Goal: Task Accomplishment & Management: Complete application form

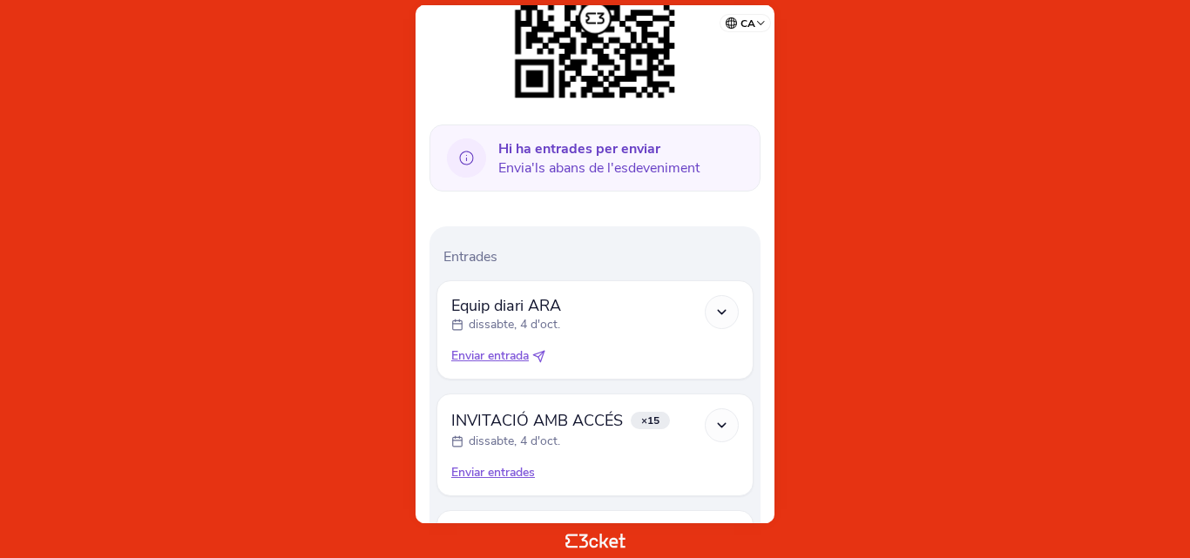
scroll to position [550, 0]
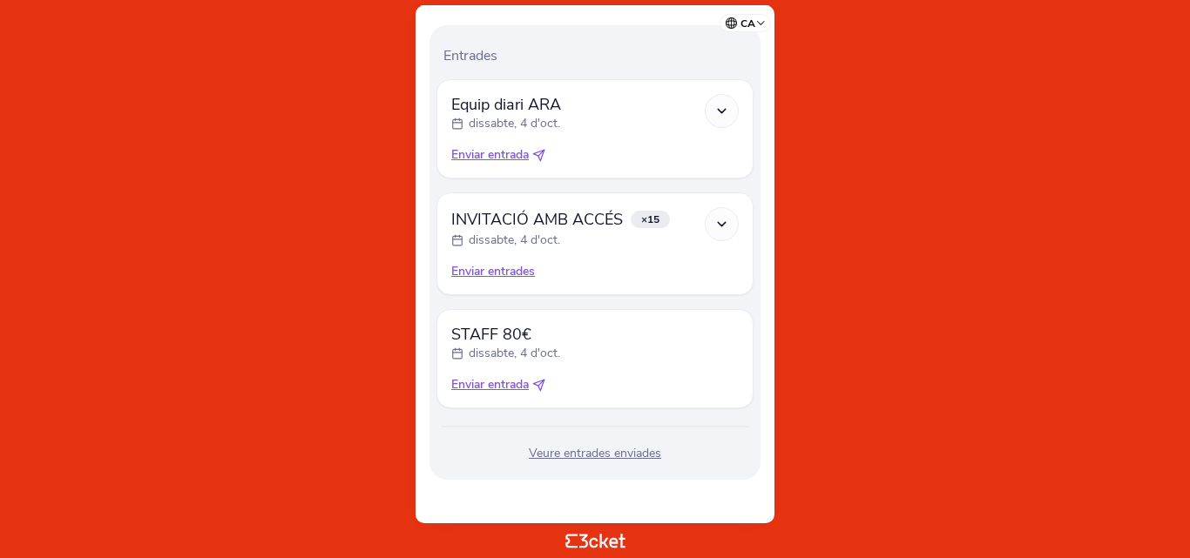
click at [520, 386] on span "Enviar entrada" at bounding box center [490, 384] width 78 height 17
select select "34"
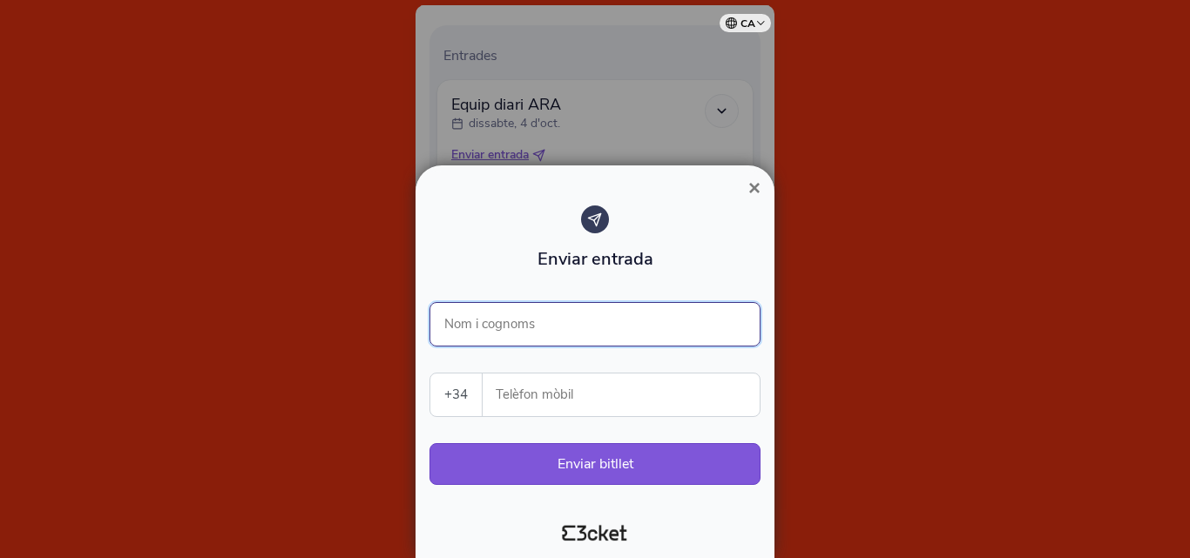
drag, startPoint x: 532, startPoint y: 310, endPoint x: 537, endPoint y: 322, distance: 13.0
click at [532, 310] on input "Nom i cognoms" at bounding box center [594, 324] width 331 height 44
type input "[PERSON_NAME]"
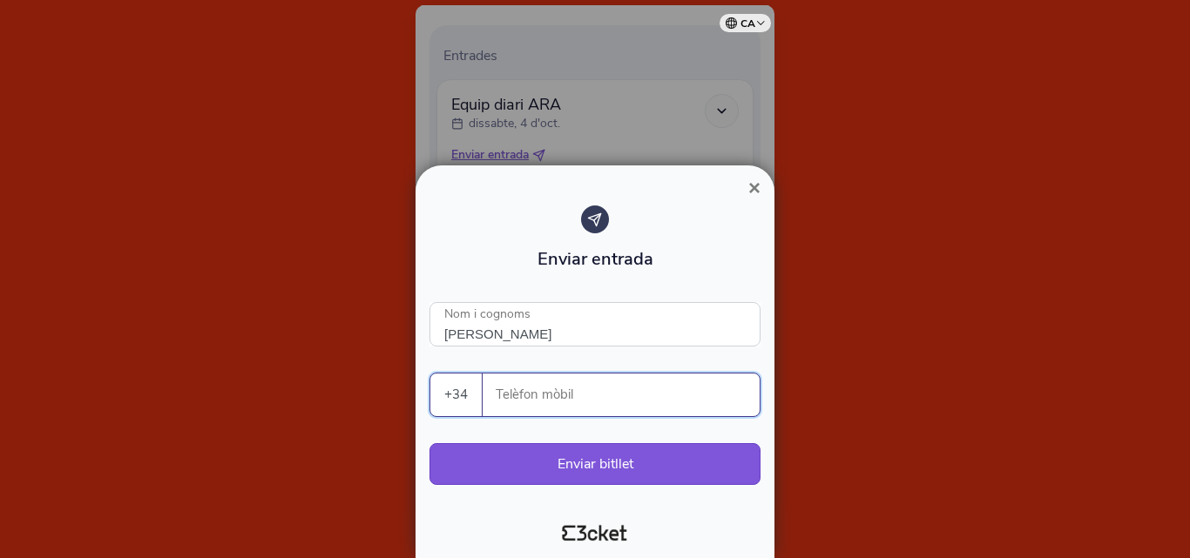
click at [571, 402] on input "Telèfon mòbil" at bounding box center [628, 395] width 263 height 43
click at [571, 403] on input "631705585" at bounding box center [628, 395] width 263 height 43
click at [548, 400] on input "631705585" at bounding box center [628, 395] width 263 height 43
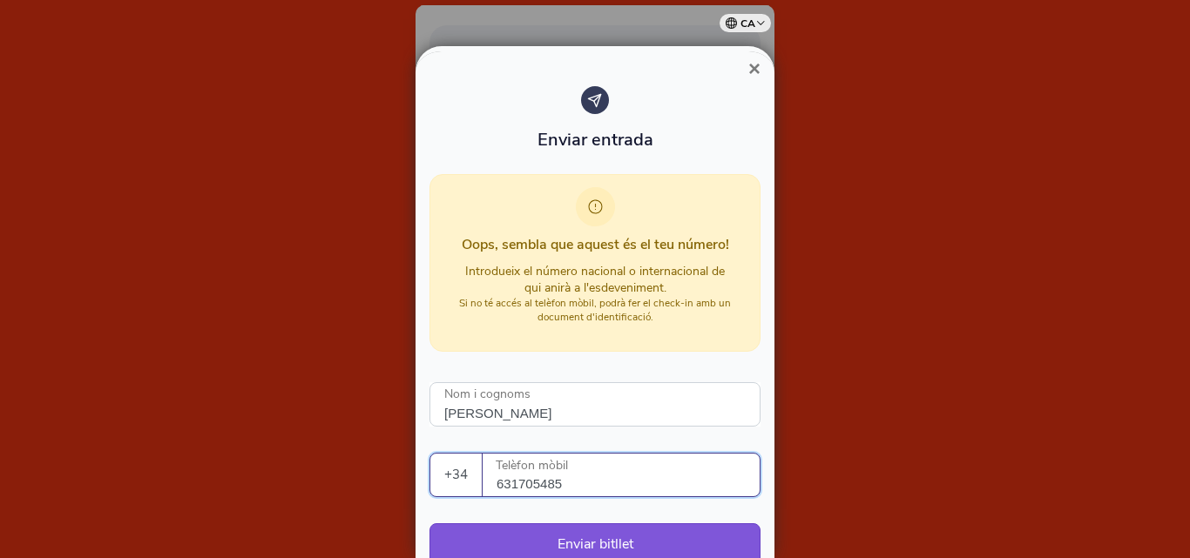
click at [601, 481] on input "631705485" at bounding box center [628, 475] width 263 height 43
click at [574, 481] on input "631705485" at bounding box center [628, 475] width 263 height 43
type input "631705485"
click at [617, 403] on input "[PERSON_NAME]" at bounding box center [594, 404] width 331 height 44
click at [608, 476] on input "631705485" at bounding box center [628, 475] width 263 height 43
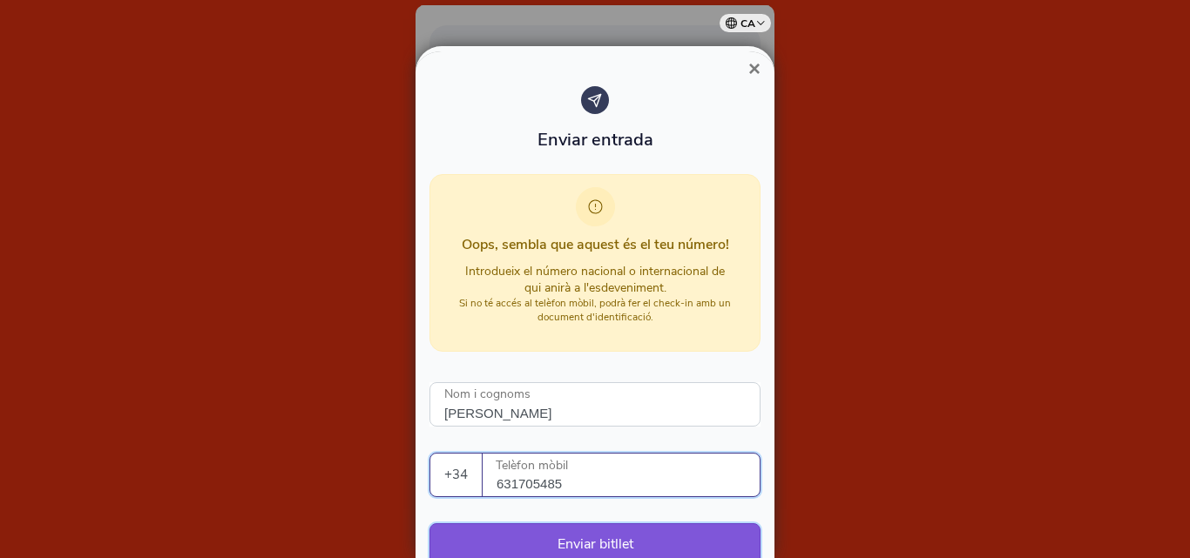
drag, startPoint x: 578, startPoint y: 536, endPoint x: 564, endPoint y: 523, distance: 19.1
click at [575, 537] on button "Enviar bitllet" at bounding box center [594, 545] width 331 height 42
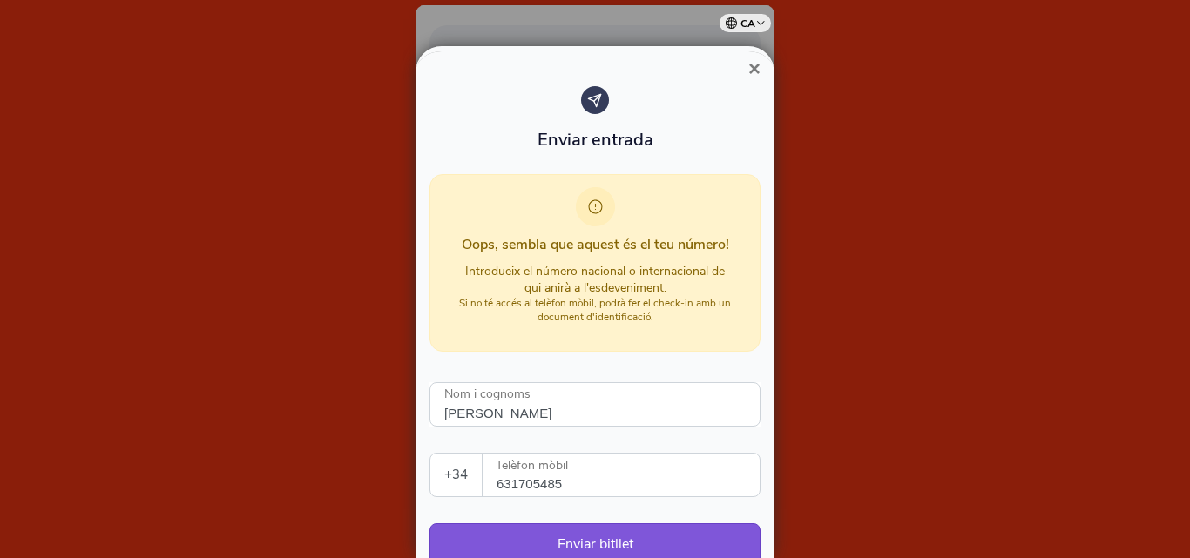
scroll to position [80, 0]
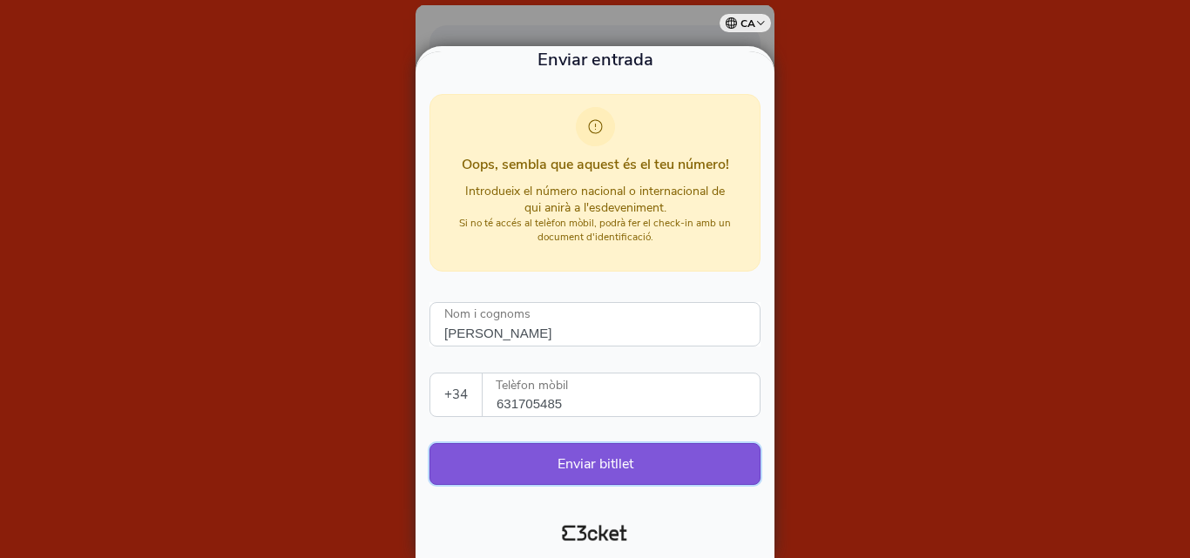
click at [614, 473] on button "Enviar bitllet" at bounding box center [594, 464] width 331 height 42
drag, startPoint x: 573, startPoint y: 398, endPoint x: 362, endPoint y: 402, distance: 211.7
click at [362, 402] on div "× Enviar entrada Oops, sembla que aquest és el teu número! Introdueix el número…" at bounding box center [595, 279] width 1190 height 558
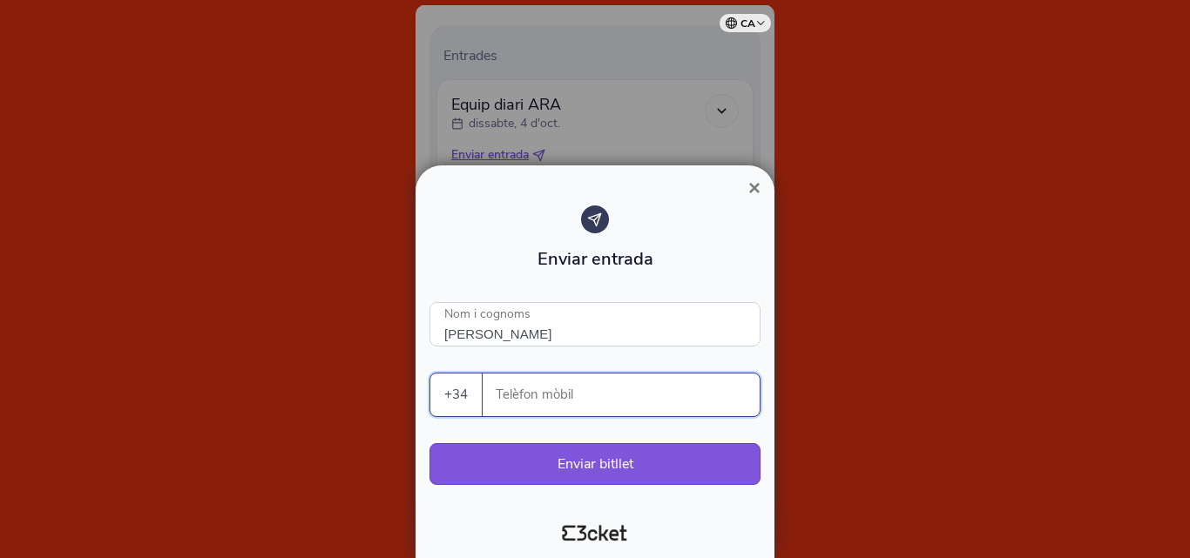
scroll to position [0, 0]
click at [757, 186] on span "×" at bounding box center [754, 188] width 12 height 24
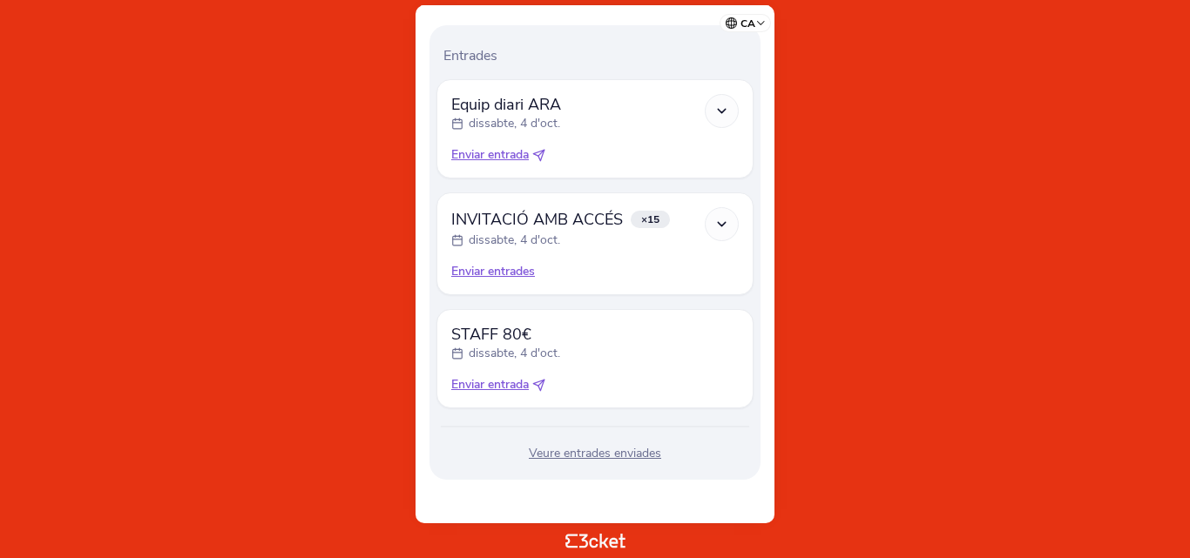
click at [599, 458] on div "Veure entrades enviades" at bounding box center [594, 453] width 317 height 17
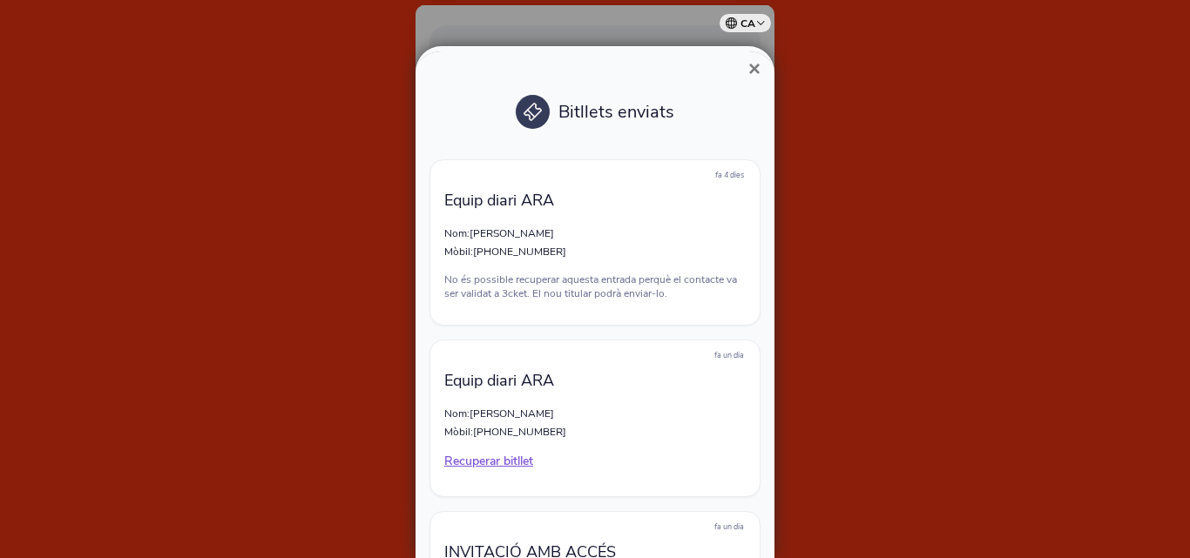
click at [757, 61] on span "×" at bounding box center [754, 69] width 12 height 24
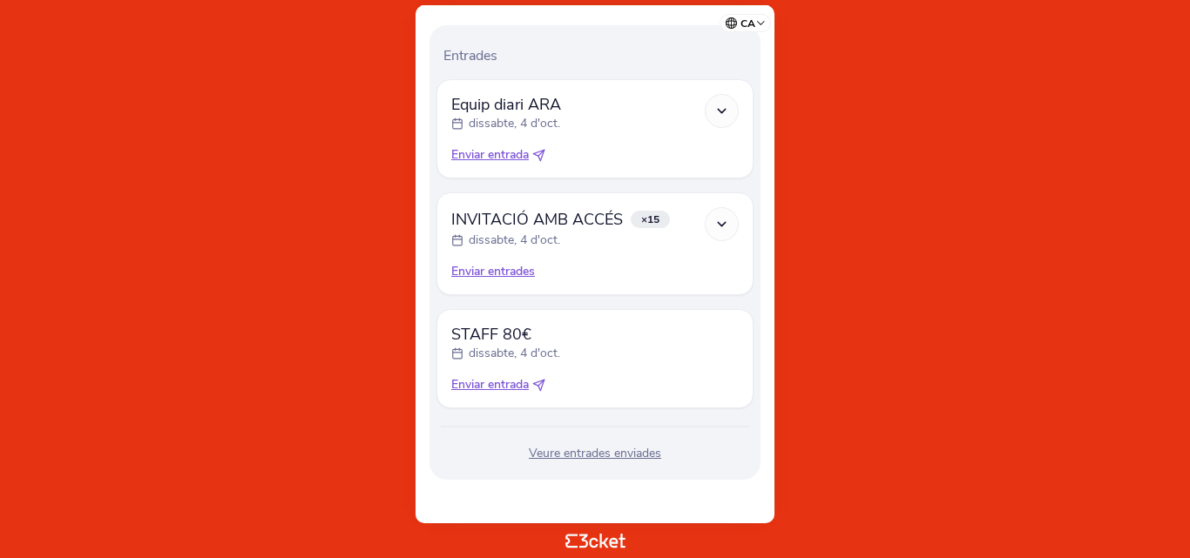
click at [489, 337] on span "STAFF 80€" at bounding box center [505, 334] width 109 height 21
click at [492, 340] on span "STAFF 80€" at bounding box center [505, 334] width 109 height 21
click at [484, 389] on span "Enviar entrada" at bounding box center [490, 384] width 78 height 17
select select "34"
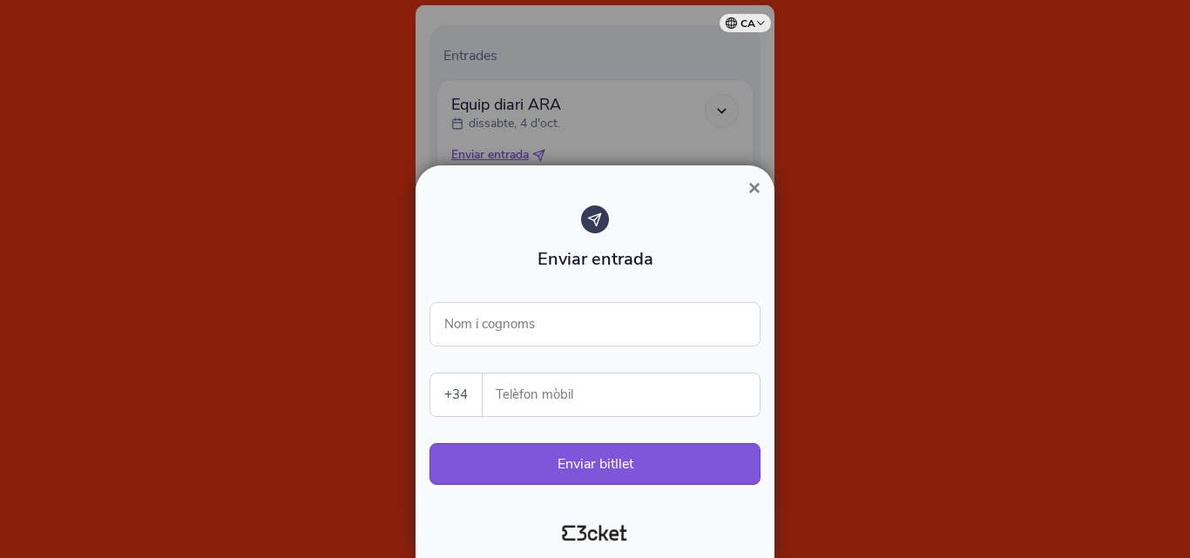
click at [756, 189] on span "×" at bounding box center [754, 188] width 12 height 24
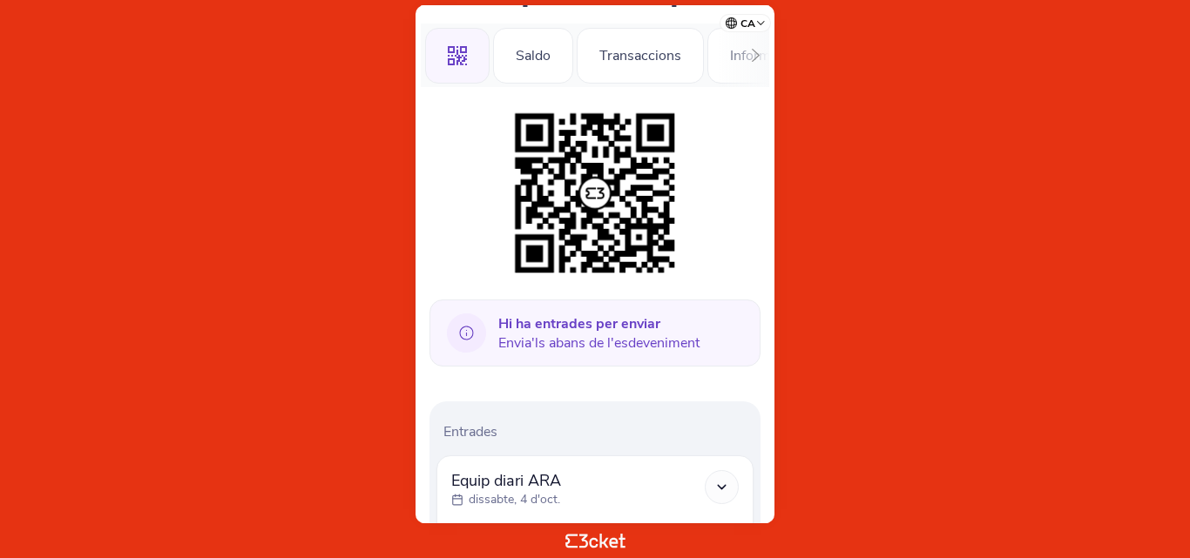
scroll to position [174, 0]
click at [536, 67] on div "Saldo" at bounding box center [533, 55] width 80 height 56
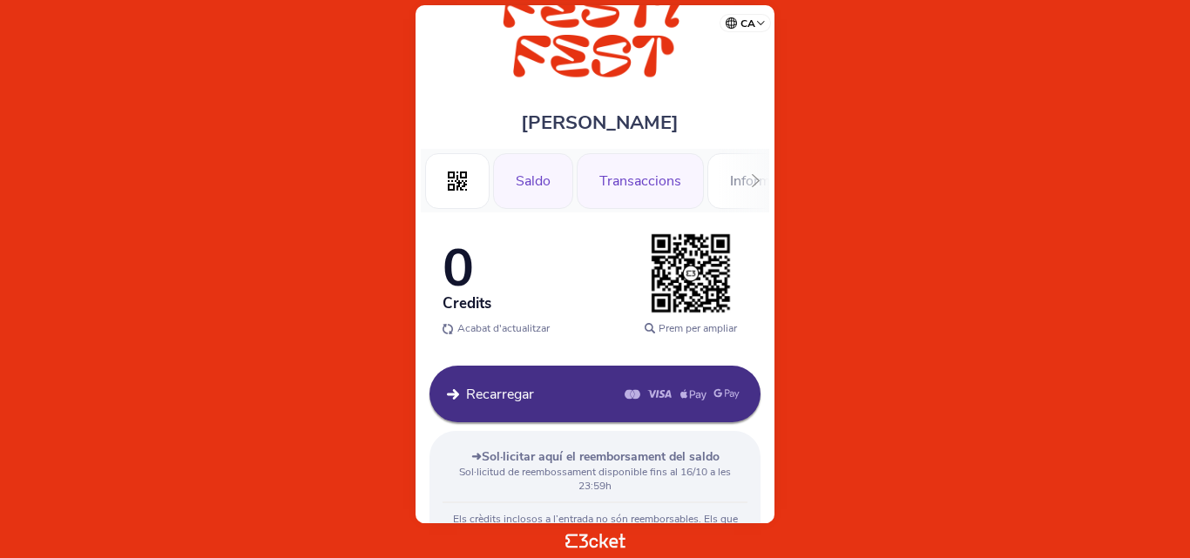
scroll to position [126, 0]
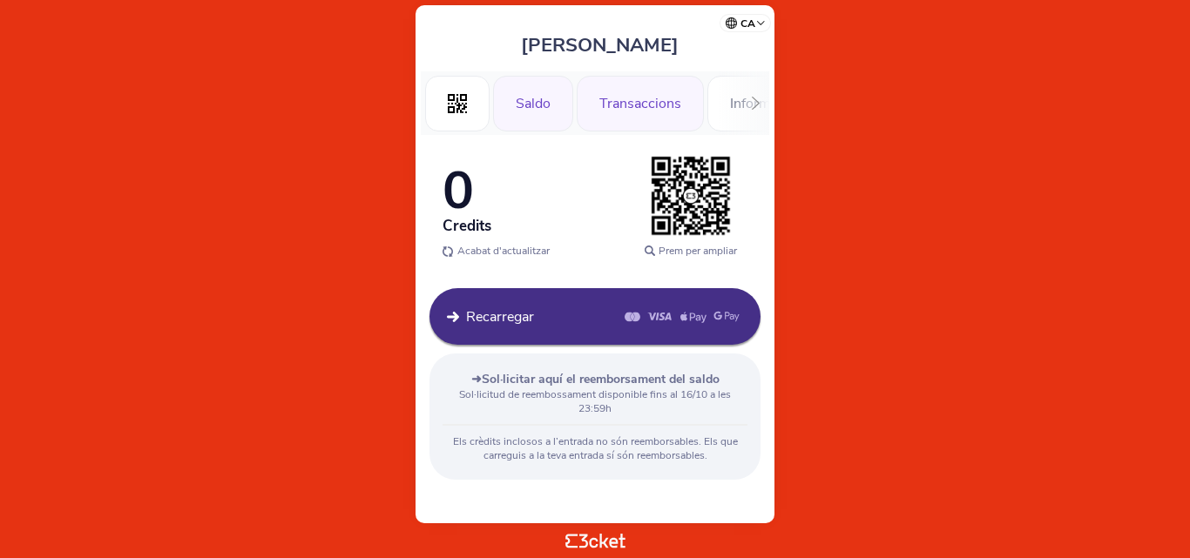
click at [669, 111] on div "Transaccions" at bounding box center [640, 104] width 127 height 56
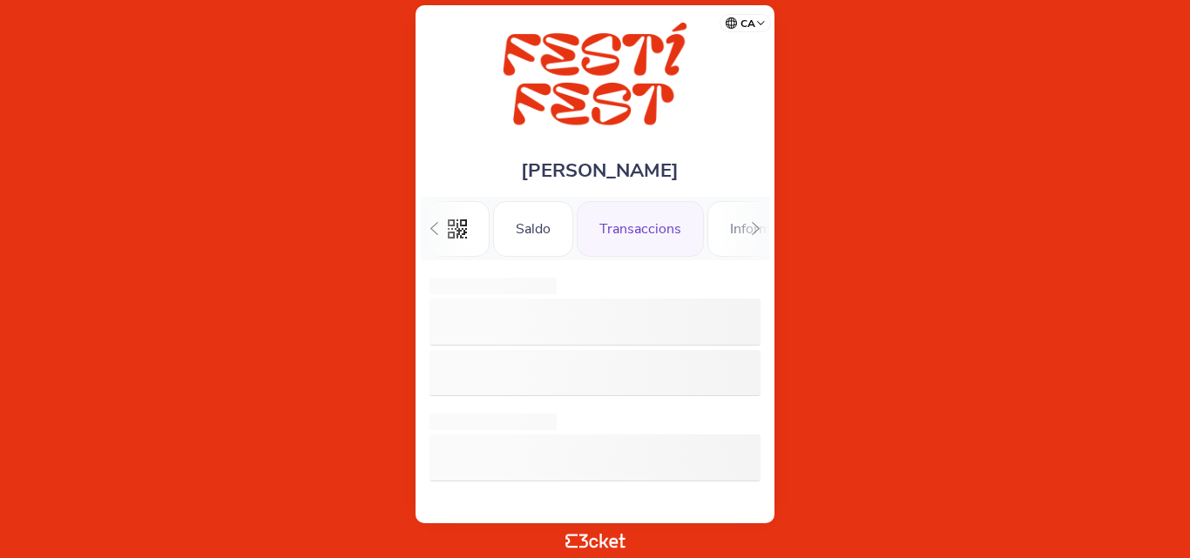
scroll to position [0, 45]
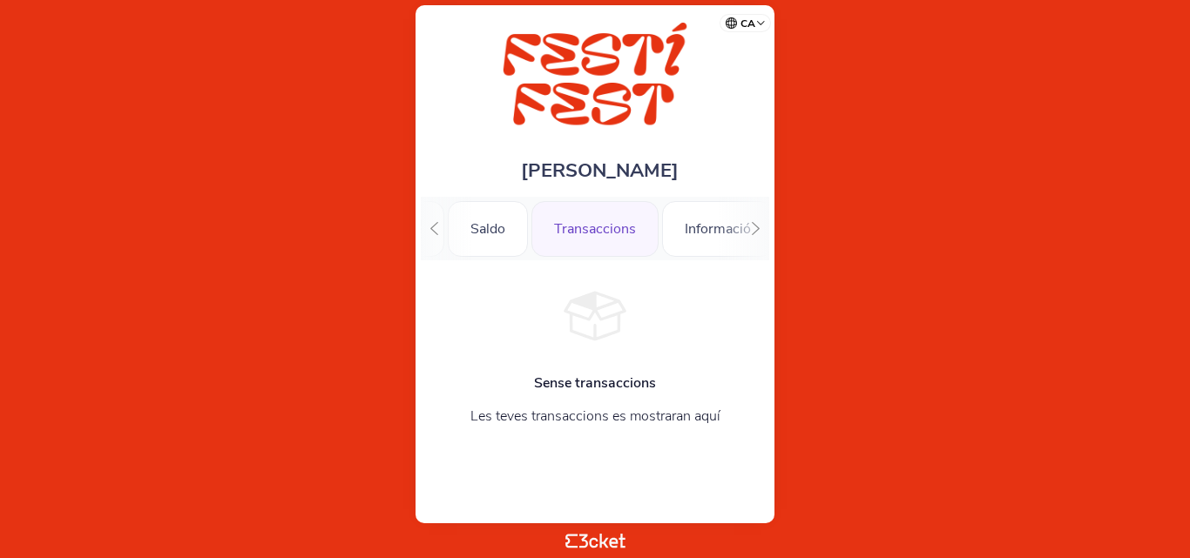
click at [732, 228] on div ".st0{fill-rule:evenodd;clip-rule:evenodd;} Saldo Transaccions Informació" at bounding box center [595, 229] width 348 height 64
click at [741, 227] on div ".st0{fill-rule:evenodd;clip-rule:evenodd;} Saldo Transaccions Informació" at bounding box center [595, 229] width 348 height 64
click at [747, 227] on div at bounding box center [755, 229] width 27 height 64
click at [435, 234] on icon at bounding box center [434, 228] width 13 height 13
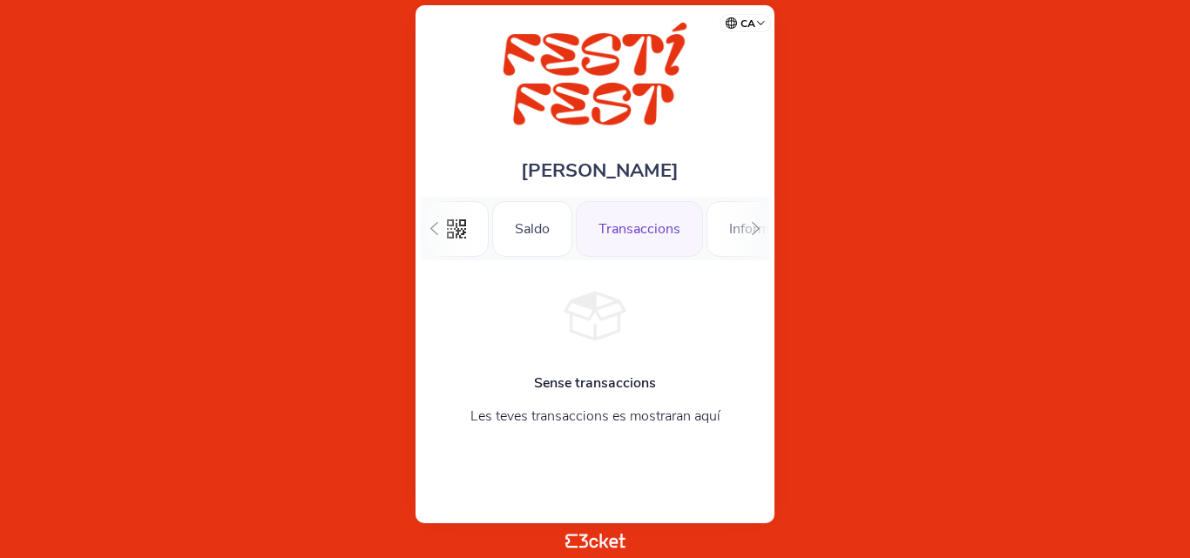
click at [727, 226] on div ".st0{fill-rule:evenodd;clip-rule:evenodd;} Saldo Transaccions Informació" at bounding box center [595, 229] width 348 height 64
click at [867, 125] on body "ca Português (Portugal) English Español Catalan Français Victor Caballe .st0{fi…" at bounding box center [595, 279] width 1176 height 544
